Goal: Transaction & Acquisition: Purchase product/service

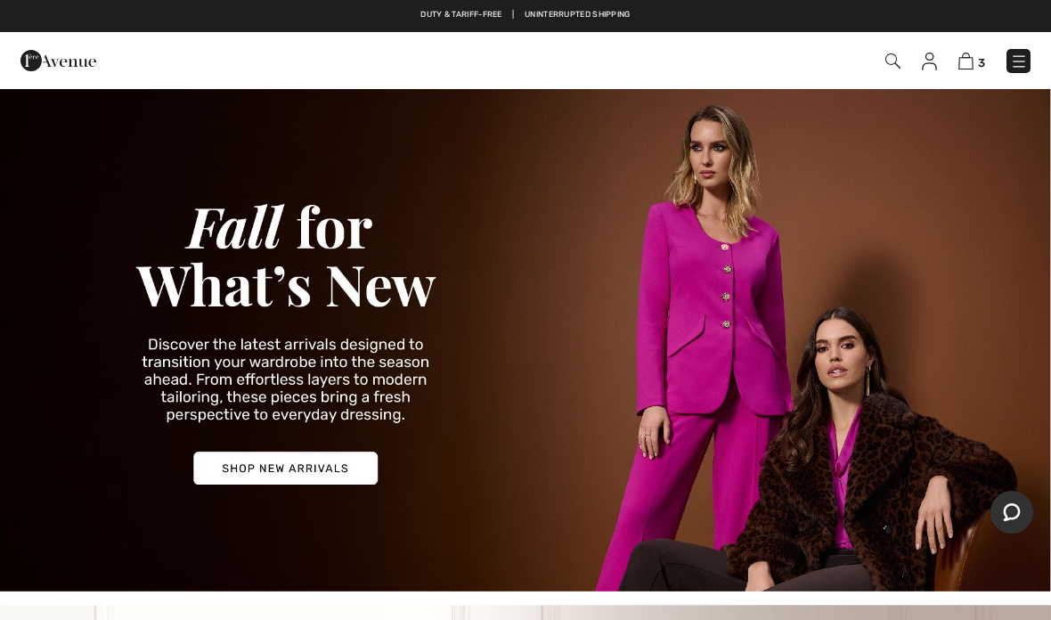
click at [308, 464] on img at bounding box center [525, 339] width 1051 height 504
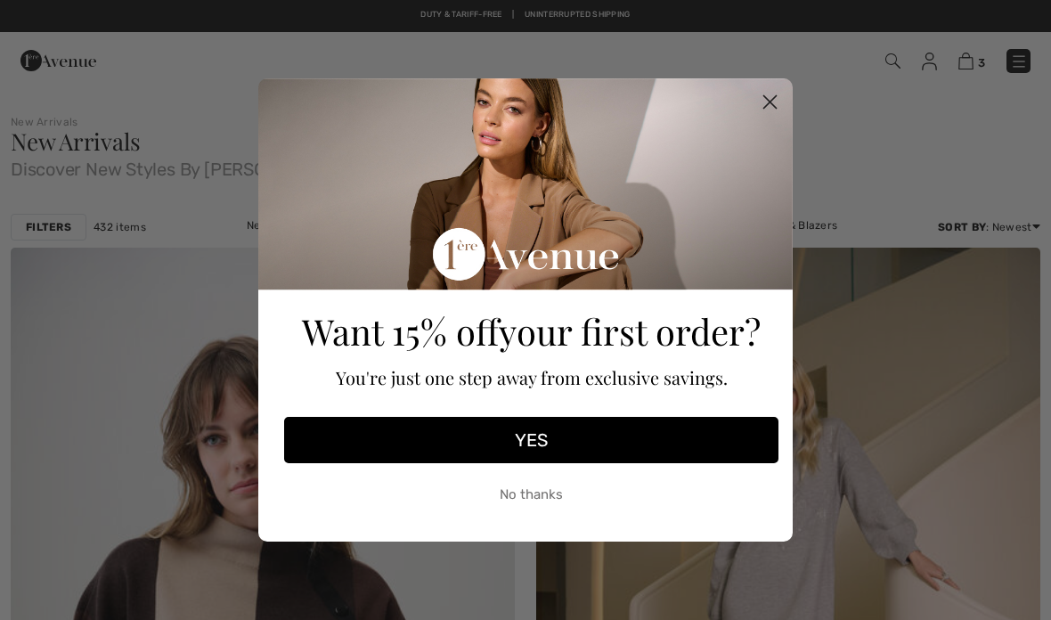
checkbox input "true"
click at [778, 106] on circle "Close dialog" at bounding box center [770, 101] width 29 height 29
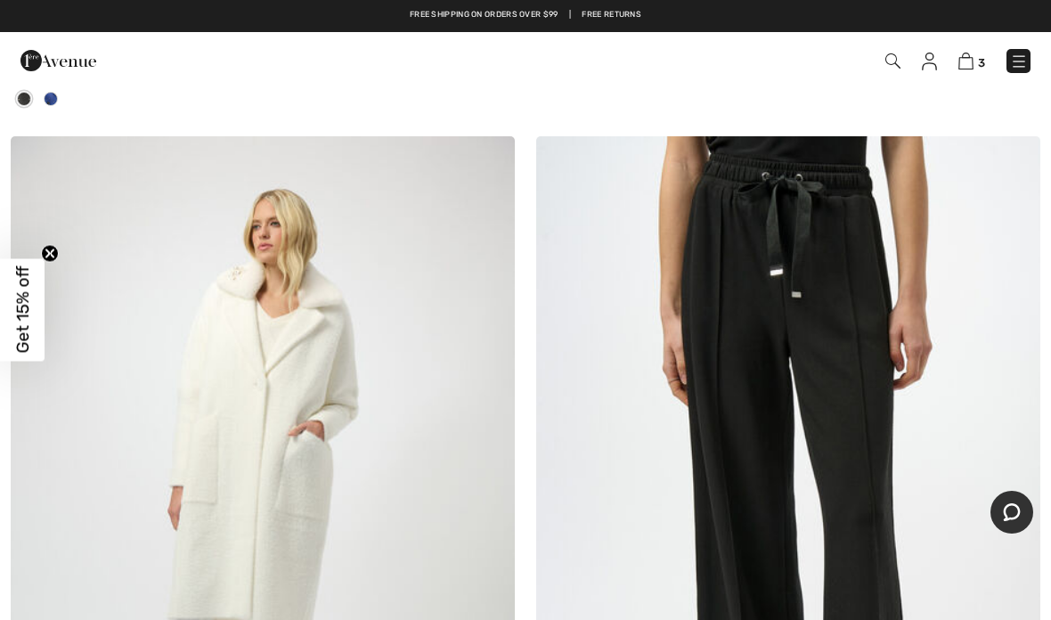
scroll to position [13111, 0]
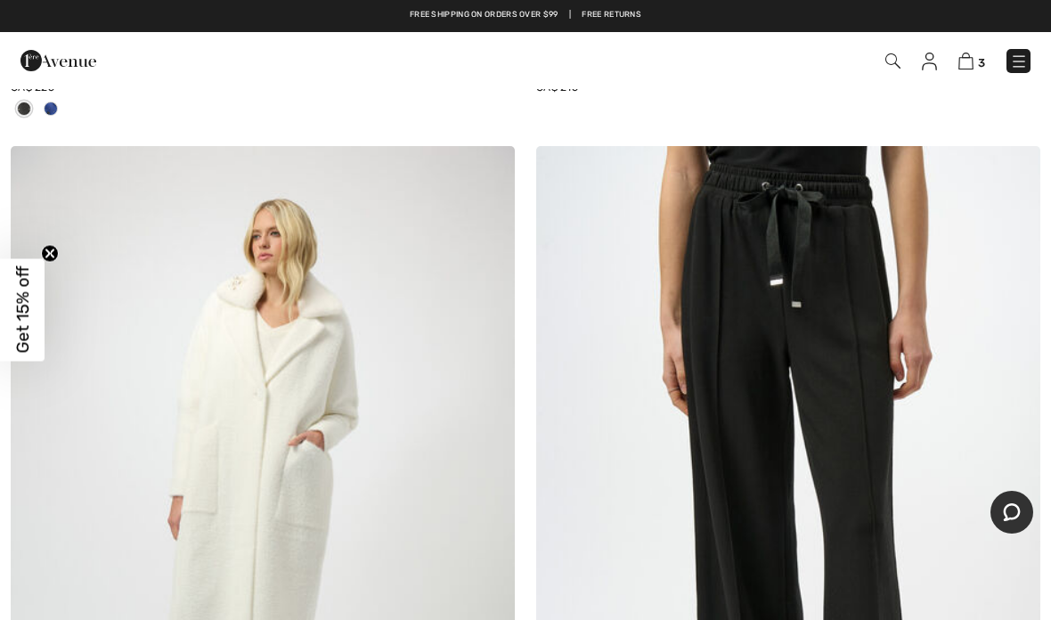
click at [962, 61] on img at bounding box center [966, 61] width 15 height 17
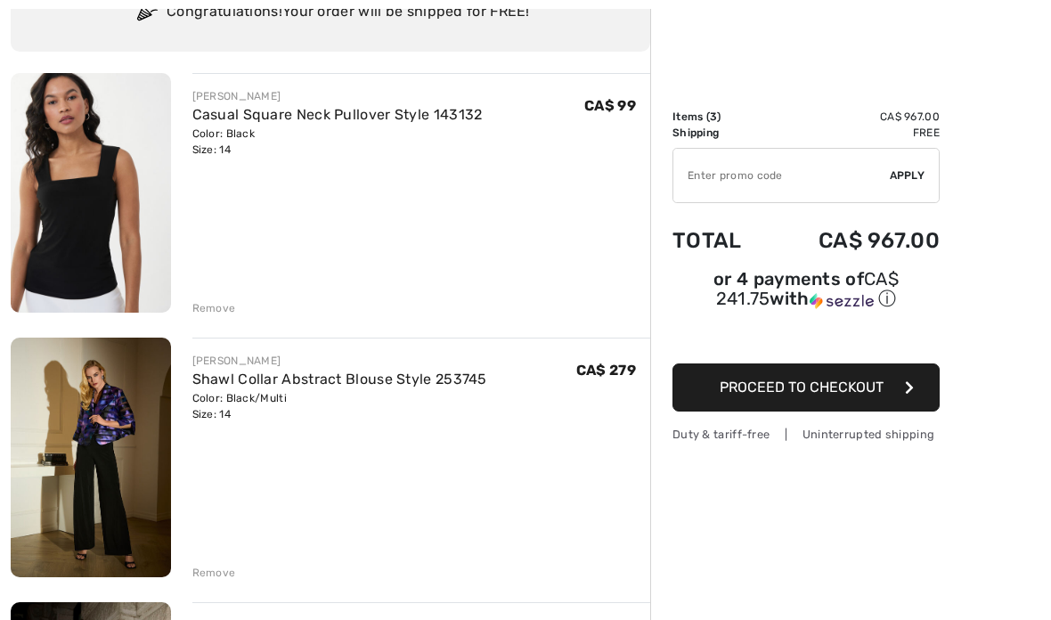
scroll to position [192, 0]
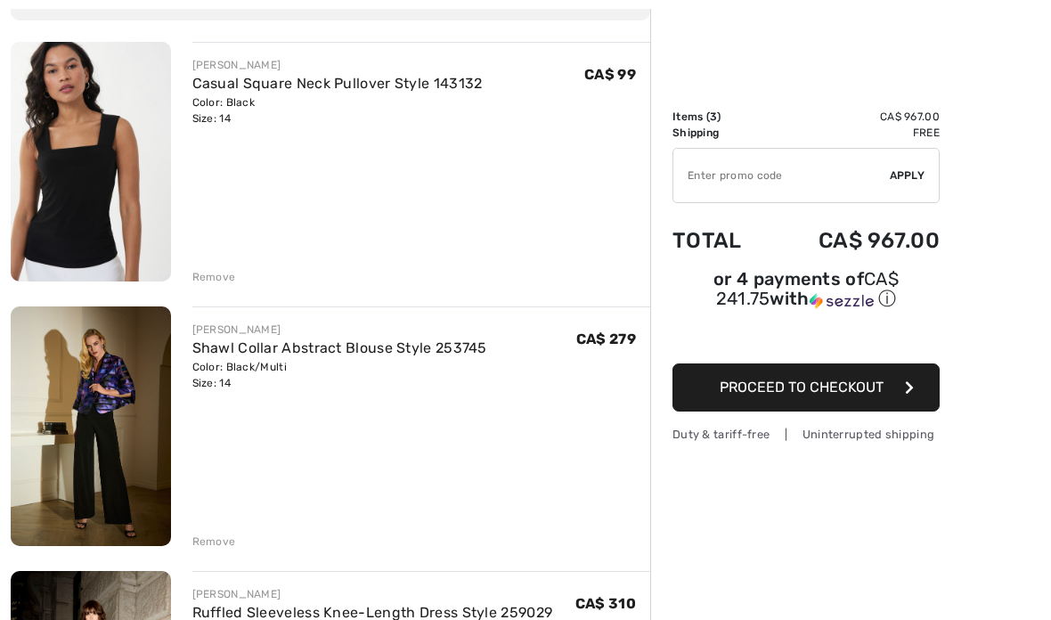
click at [94, 397] on img at bounding box center [91, 426] width 160 height 240
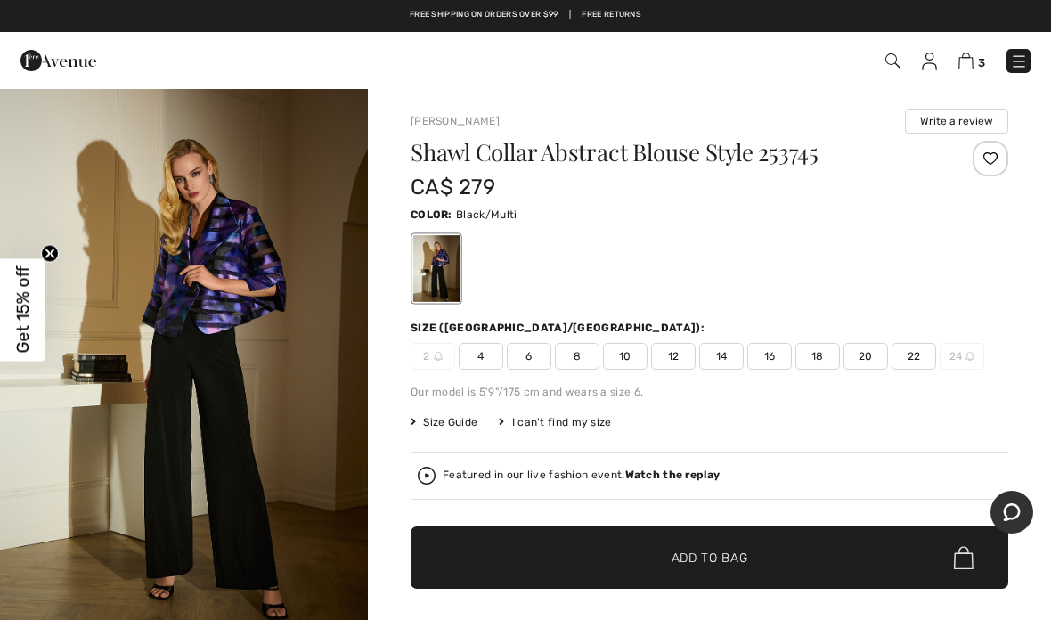
click at [450, 415] on span "Size Guide" at bounding box center [444, 422] width 67 height 16
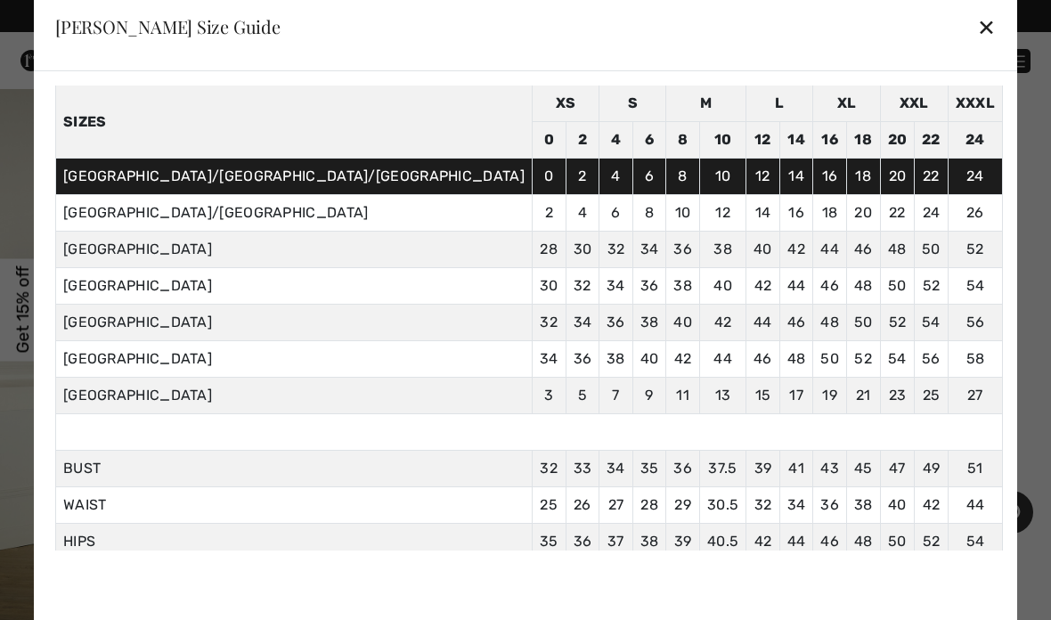
scroll to position [68, 0]
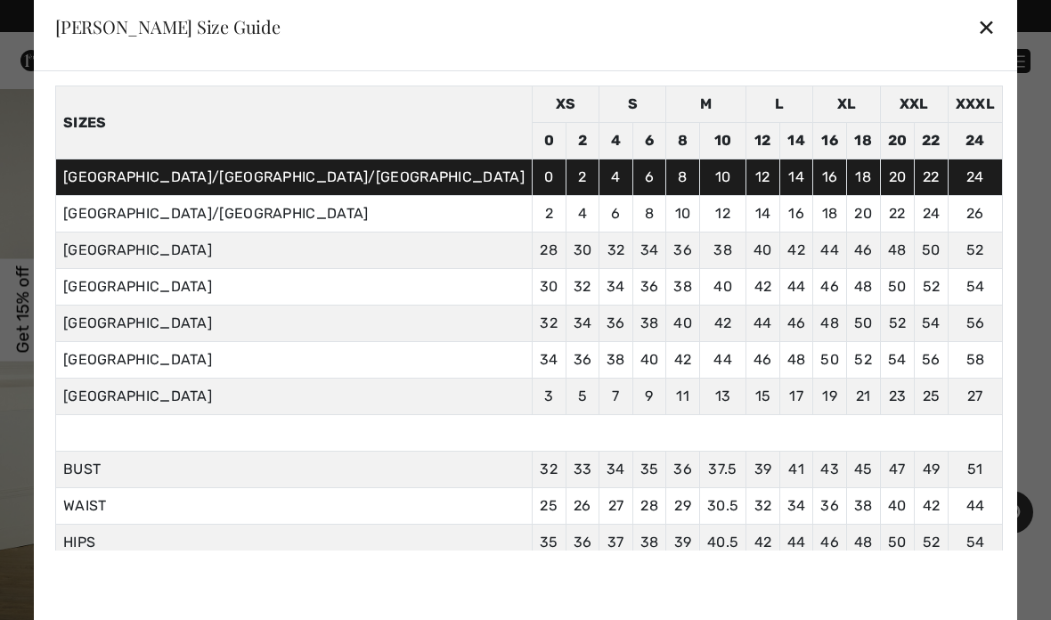
click at [977, 20] on div "✕" at bounding box center [986, 26] width 19 height 37
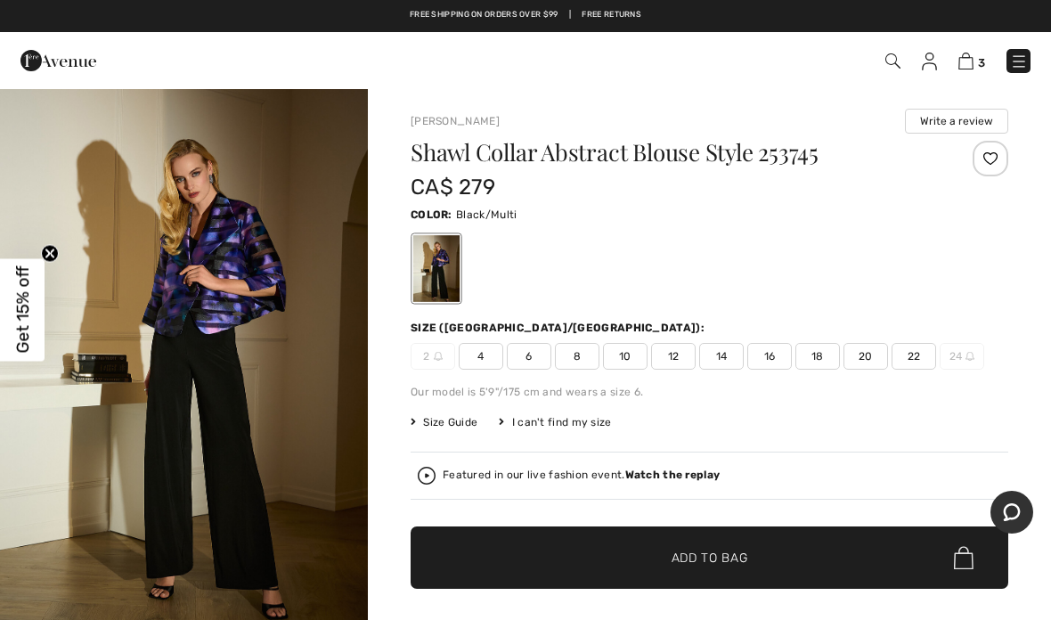
click at [968, 56] on img at bounding box center [966, 61] width 15 height 17
